Goal: Task Accomplishment & Management: Use online tool/utility

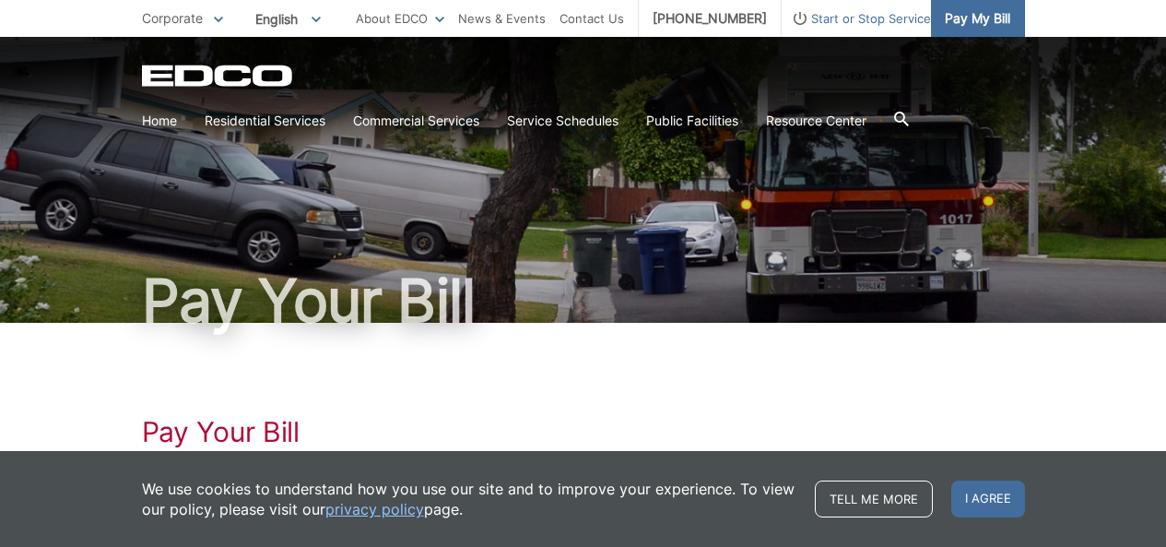
click at [977, 20] on span "Pay My Bill" at bounding box center [977, 18] width 65 height 20
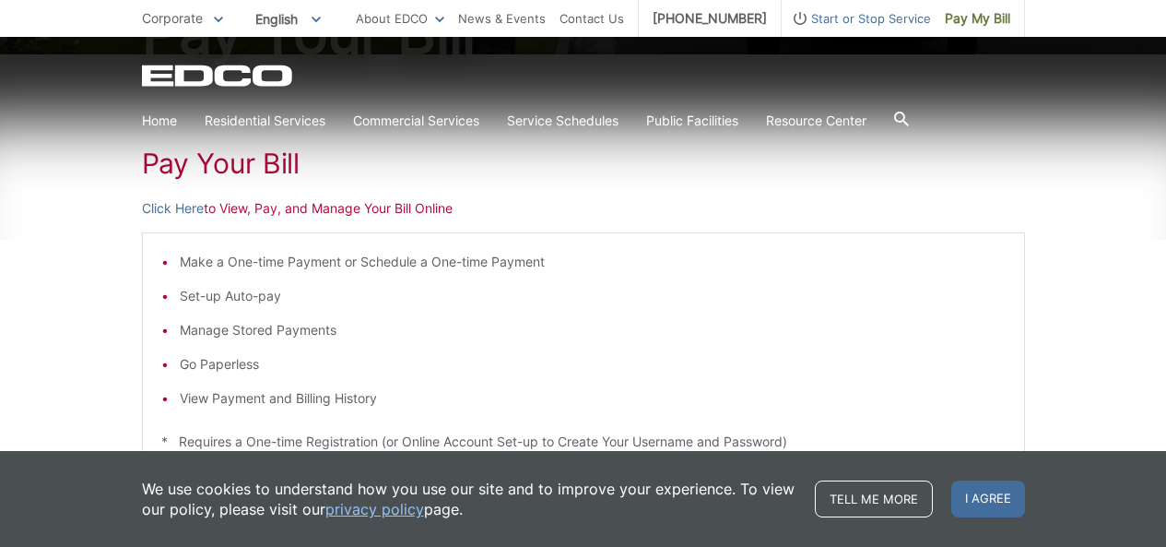
scroll to position [274, 0]
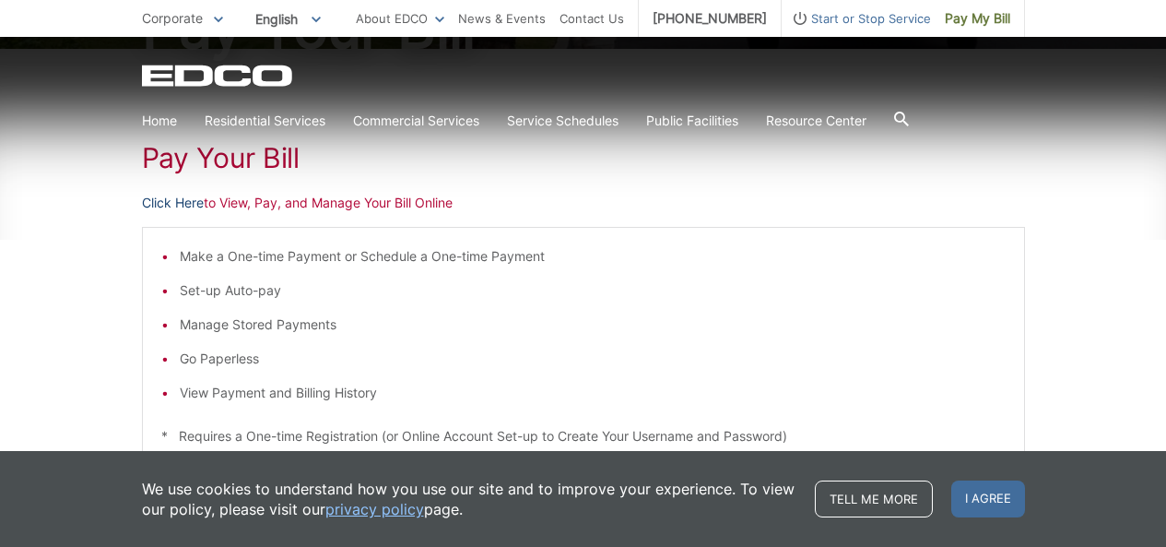
click at [177, 203] on link "Click Here" at bounding box center [173, 203] width 62 height 20
